Goal: Task Accomplishment & Management: Use online tool/utility

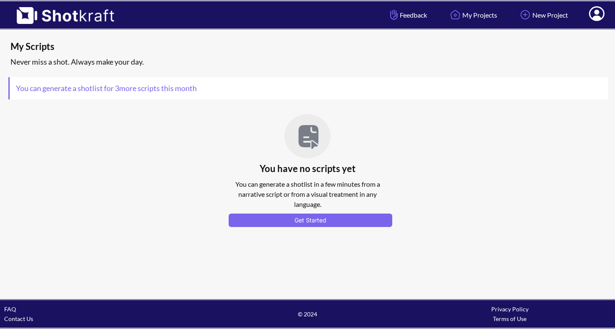
click at [600, 16] on icon at bounding box center [597, 13] width 16 height 15
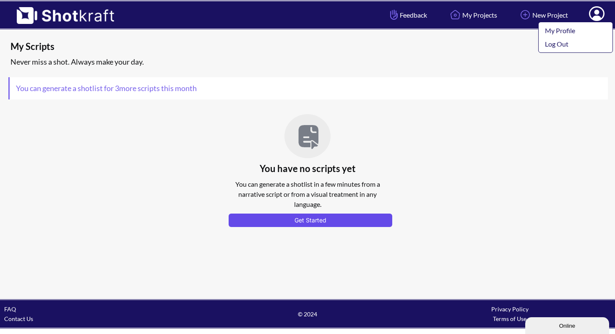
click at [313, 220] on button "Get Started" at bounding box center [311, 220] width 164 height 13
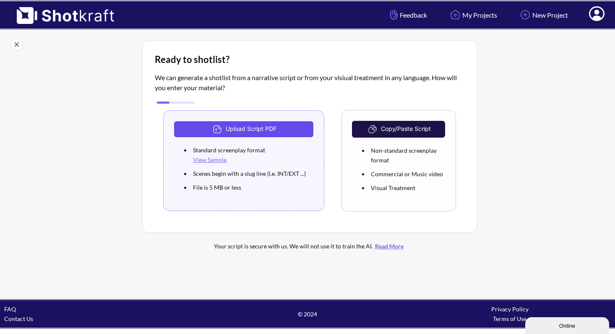
click at [252, 126] on button "Upload Script PDF" at bounding box center [243, 129] width 139 height 16
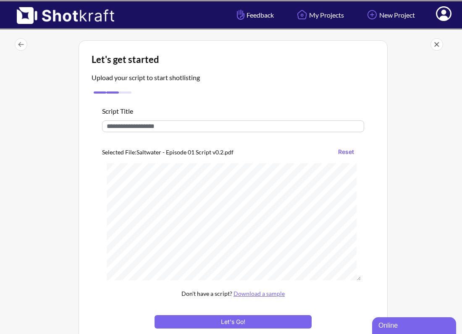
click at [130, 125] on input "text" at bounding box center [233, 126] width 262 height 12
paste input "**********"
type input "**********"
click at [408, 188] on div at bounding box center [422, 209] width 66 height 342
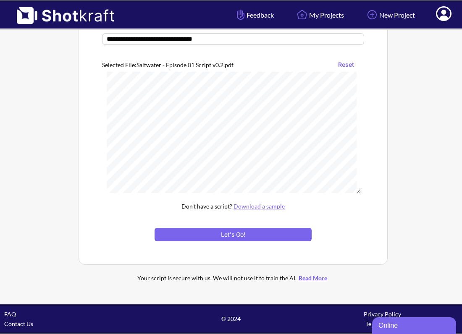
scroll to position [379, 0]
click at [236, 233] on button "Let's Go!" at bounding box center [232, 234] width 157 height 13
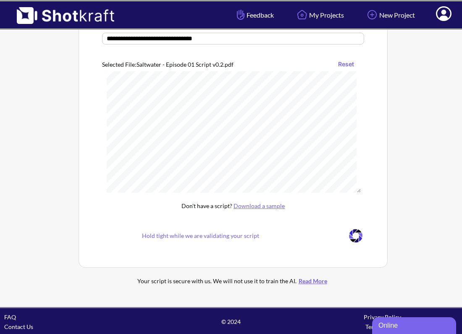
scroll to position [7, 0]
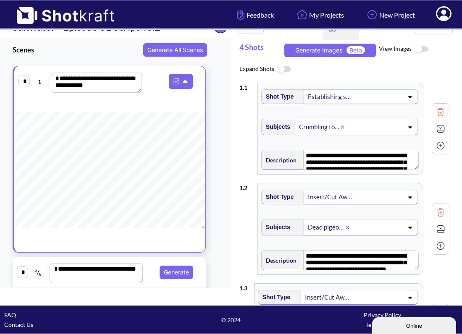
scroll to position [14, 0]
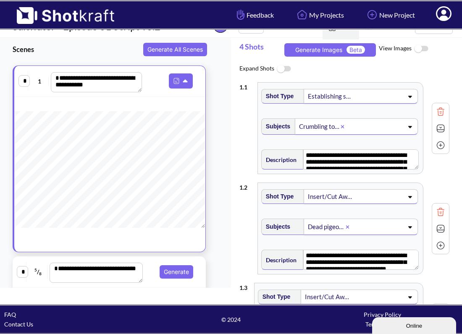
click at [288, 67] on img at bounding box center [283, 69] width 19 height 18
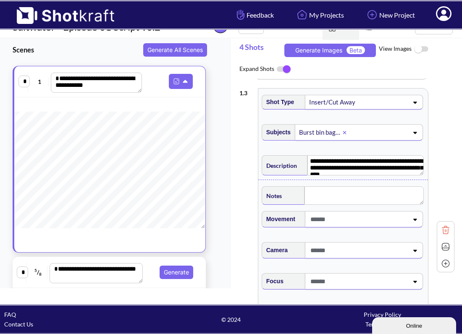
scroll to position [646, 0]
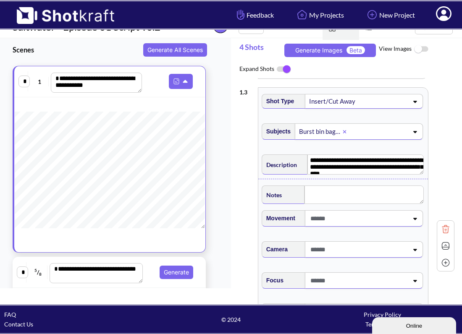
click at [410, 222] on icon at bounding box center [414, 219] width 11 height 6
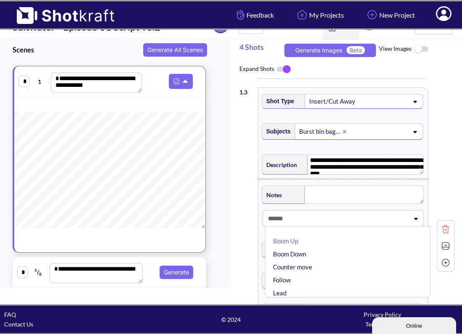
click at [410, 222] on icon at bounding box center [415, 219] width 11 height 6
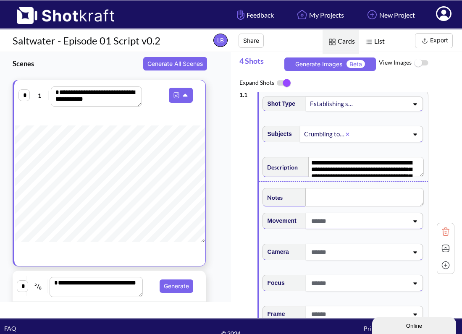
scroll to position [0, 0]
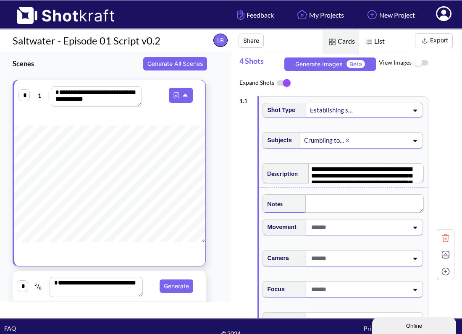
click at [440, 270] on img at bounding box center [445, 271] width 13 height 13
type textarea "**********"
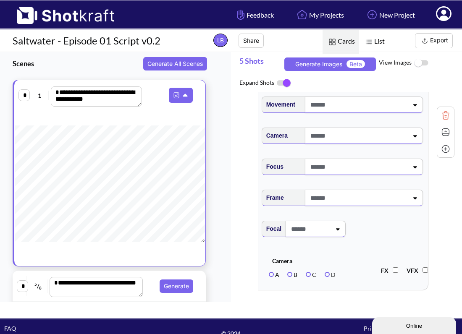
scroll to position [1215, 0]
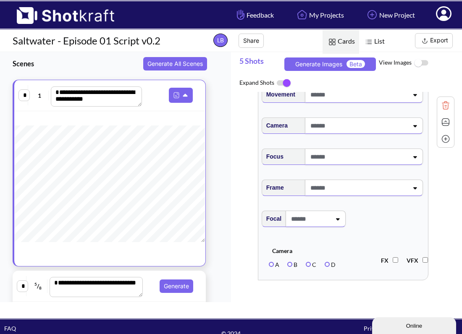
click at [440, 121] on img at bounding box center [445, 122] width 13 height 13
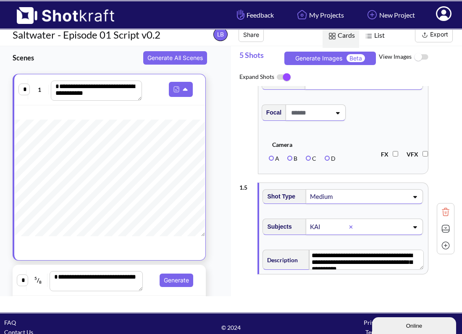
scroll to position [14, 0]
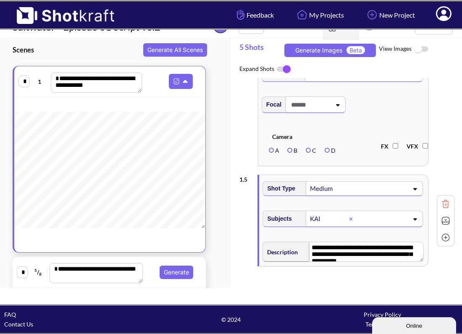
click at [442, 220] on img at bounding box center [445, 220] width 13 height 13
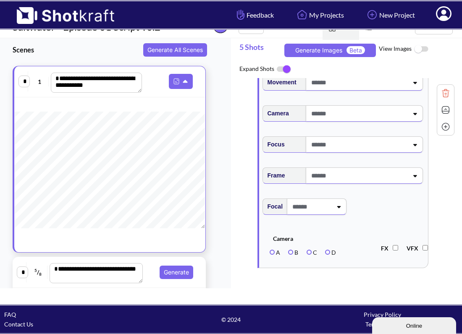
scroll to position [1215, 0]
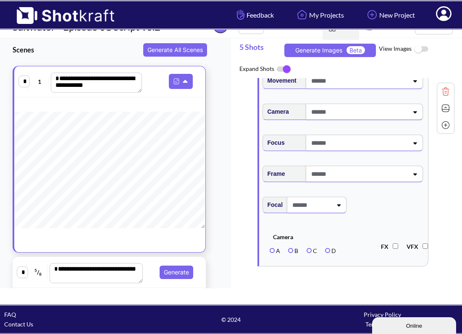
click at [440, 122] on img at bounding box center [445, 125] width 13 height 13
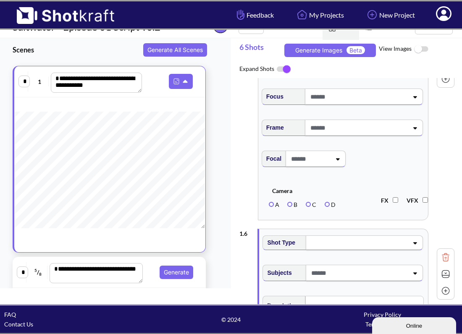
scroll to position [1316, 0]
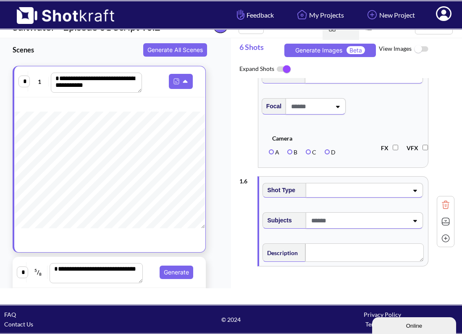
click at [439, 203] on img at bounding box center [445, 205] width 13 height 13
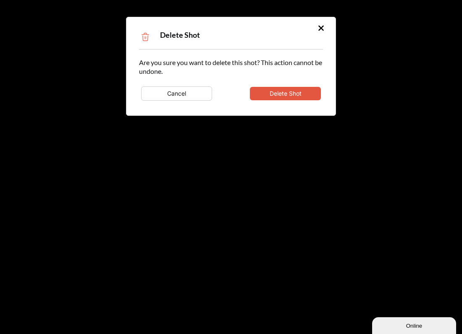
click at [296, 96] on button "Delete Shot" at bounding box center [285, 93] width 71 height 13
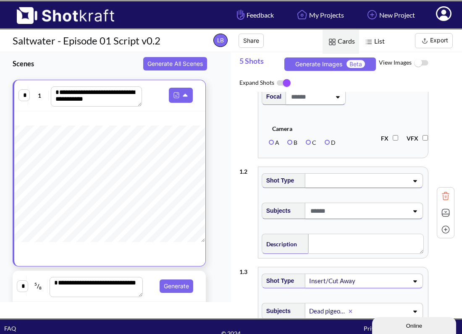
scroll to position [254, 0]
click at [387, 199] on div "Shot Type" at bounding box center [342, 184] width 165 height 29
click at [441, 197] on img at bounding box center [445, 196] width 13 height 13
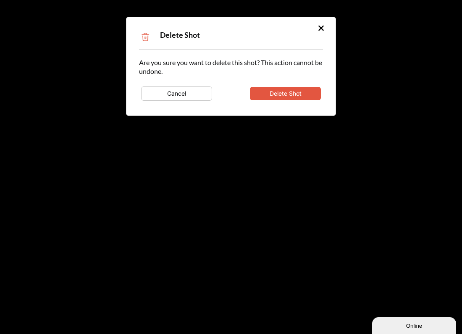
click at [295, 93] on button "Delete Shot" at bounding box center [285, 93] width 71 height 13
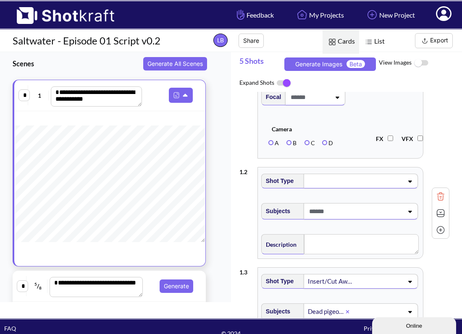
scroll to position [101, 0]
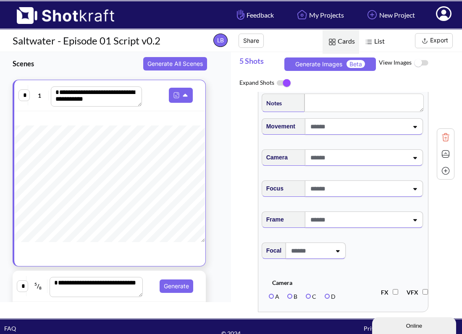
type textarea "**********"
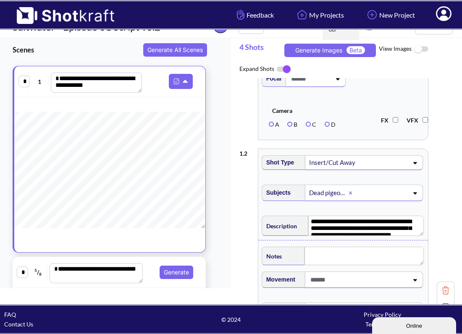
scroll to position [297, 0]
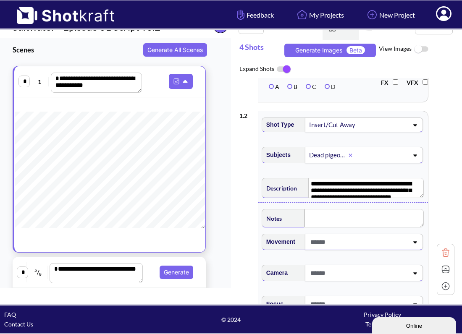
click at [369, 99] on span "Camera A B C D FX VFX" at bounding box center [345, 82] width 170 height 36
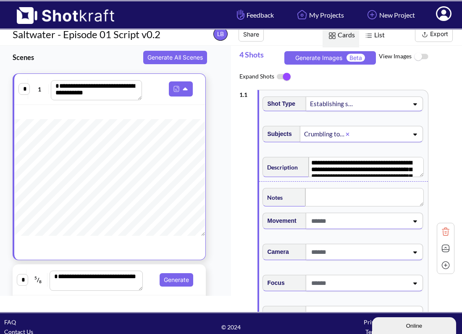
scroll to position [0, 0]
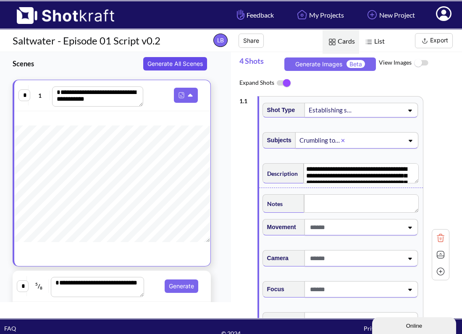
click at [178, 63] on button "Generate All Scenes" at bounding box center [175, 63] width 64 height 13
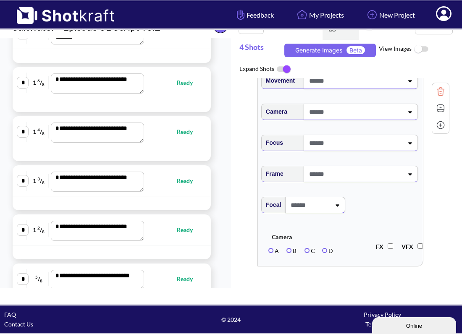
scroll to position [411, 0]
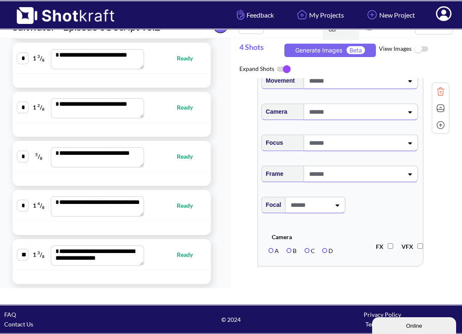
click at [177, 209] on span "Ready" at bounding box center [189, 206] width 24 height 10
type textarea "**********"
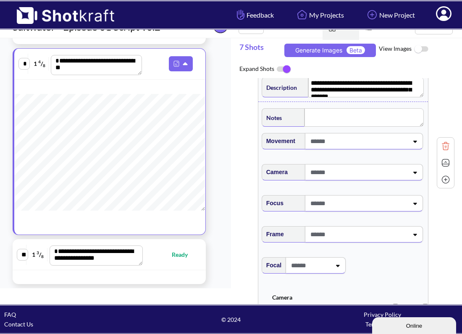
scroll to position [2130, 0]
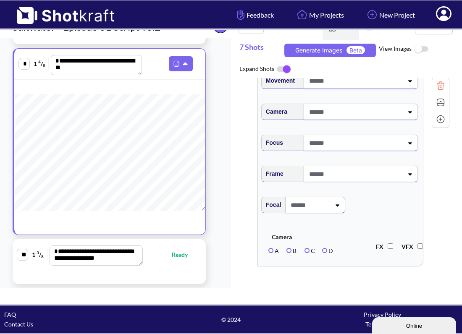
click at [180, 256] on span "Ready" at bounding box center [184, 255] width 24 height 10
type textarea "**********"
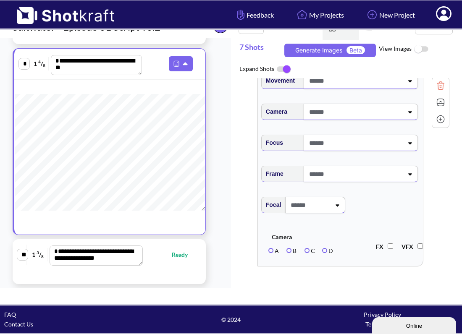
type textarea "**********"
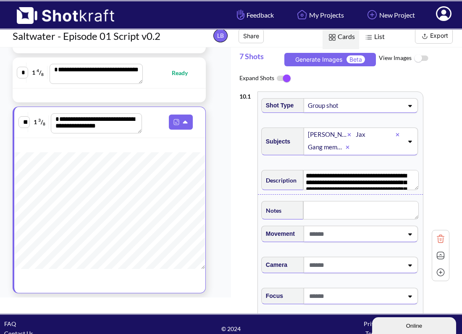
scroll to position [0, 0]
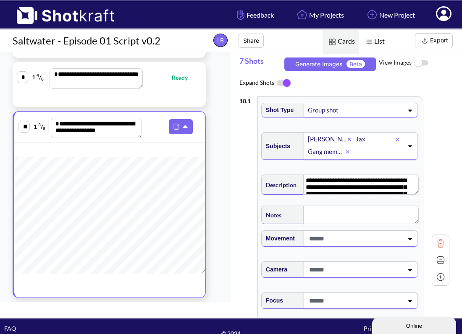
click at [376, 42] on span "List" at bounding box center [374, 42] width 30 height 24
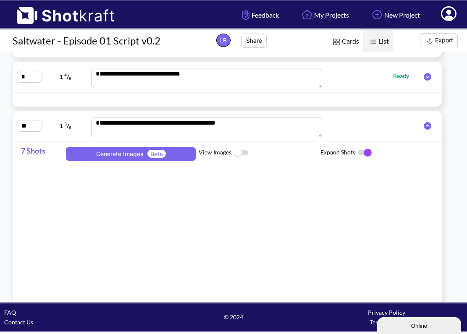
click at [345, 42] on span "Cards" at bounding box center [345, 42] width 37 height 24
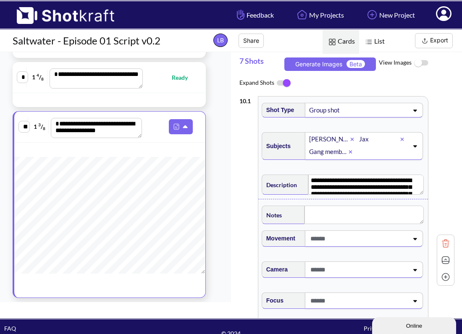
click at [413, 145] on icon at bounding box center [415, 146] width 4 height 2
click at [439, 136] on div "**********" at bounding box center [346, 260] width 215 height 337
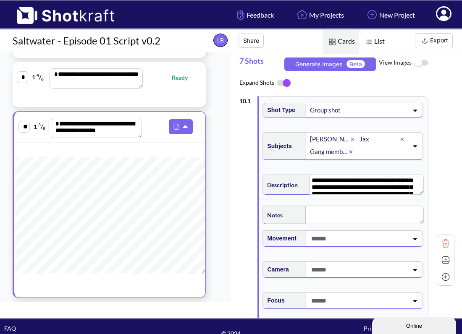
click at [411, 146] on icon at bounding box center [414, 146] width 11 height 6
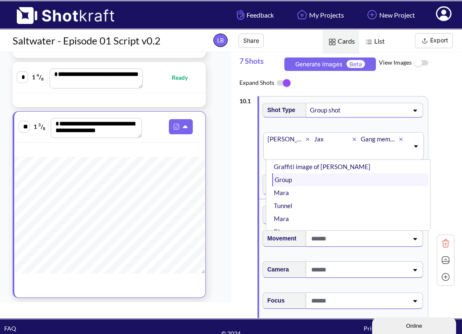
scroll to position [120, 0]
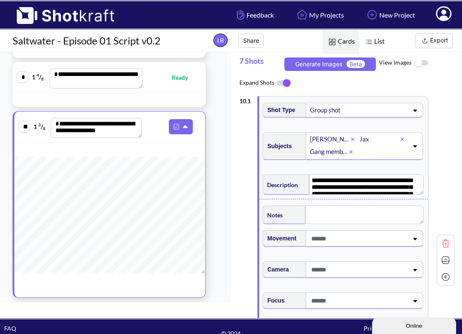
click at [437, 156] on div "**********" at bounding box center [346, 260] width 215 height 337
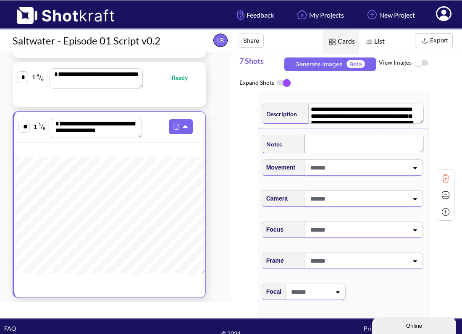
scroll to position [726, 0]
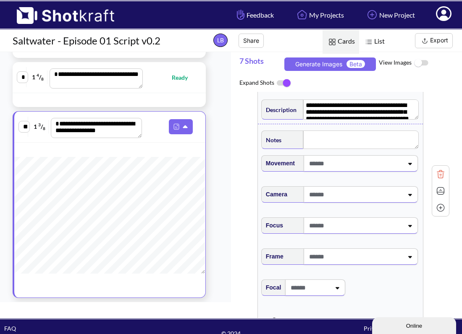
click at [434, 40] on button "Export" at bounding box center [434, 40] width 38 height 15
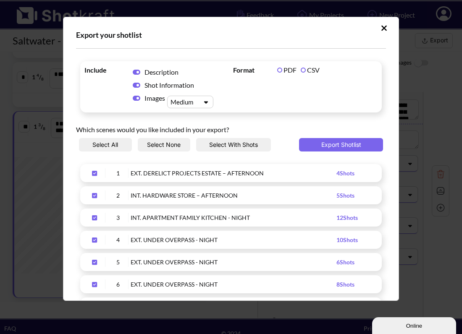
click at [301, 70] on label "CSV" at bounding box center [310, 70] width 19 height 8
click at [208, 102] on icon "Upload Script" at bounding box center [206, 102] width 12 height 6
click at [205, 100] on icon "Upload Script" at bounding box center [206, 102] width 12 height 6
click at [203, 116] on div "Small" at bounding box center [192, 116] width 38 height 12
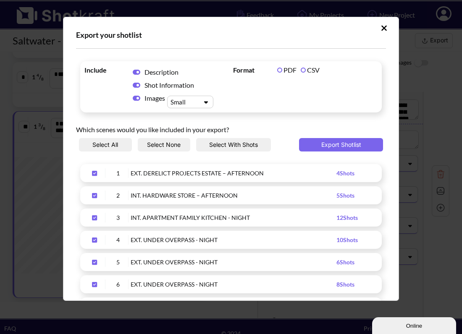
click at [104, 146] on button "Select All" at bounding box center [105, 144] width 53 height 13
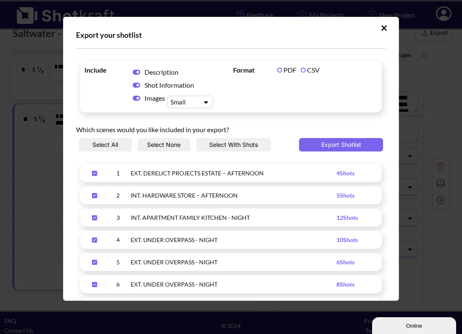
scroll to position [0, 0]
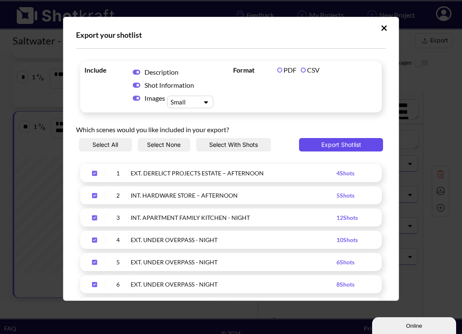
click at [335, 144] on button "Export Shotlist" at bounding box center [341, 144] width 84 height 13
